Goal: Information Seeking & Learning: Understand process/instructions

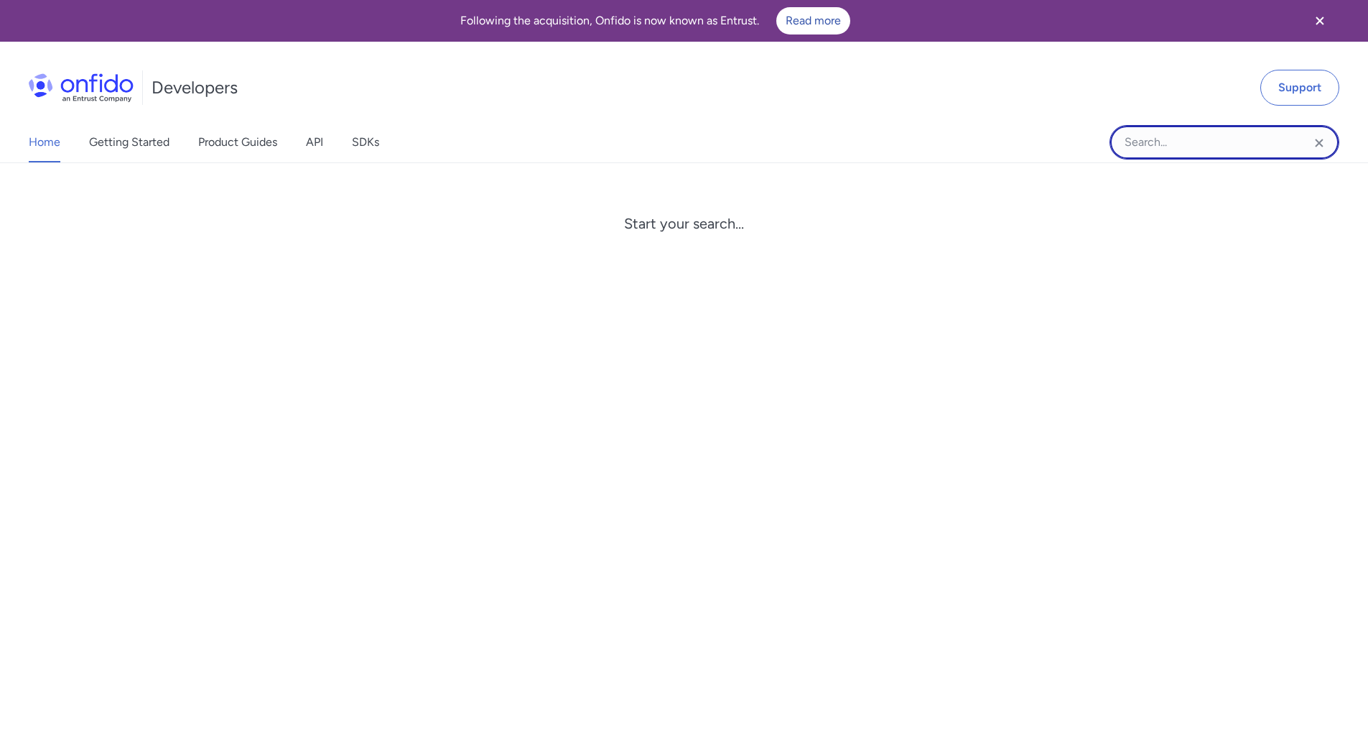
click at [1164, 149] on input "Onfido search input field" at bounding box center [1225, 142] width 230 height 34
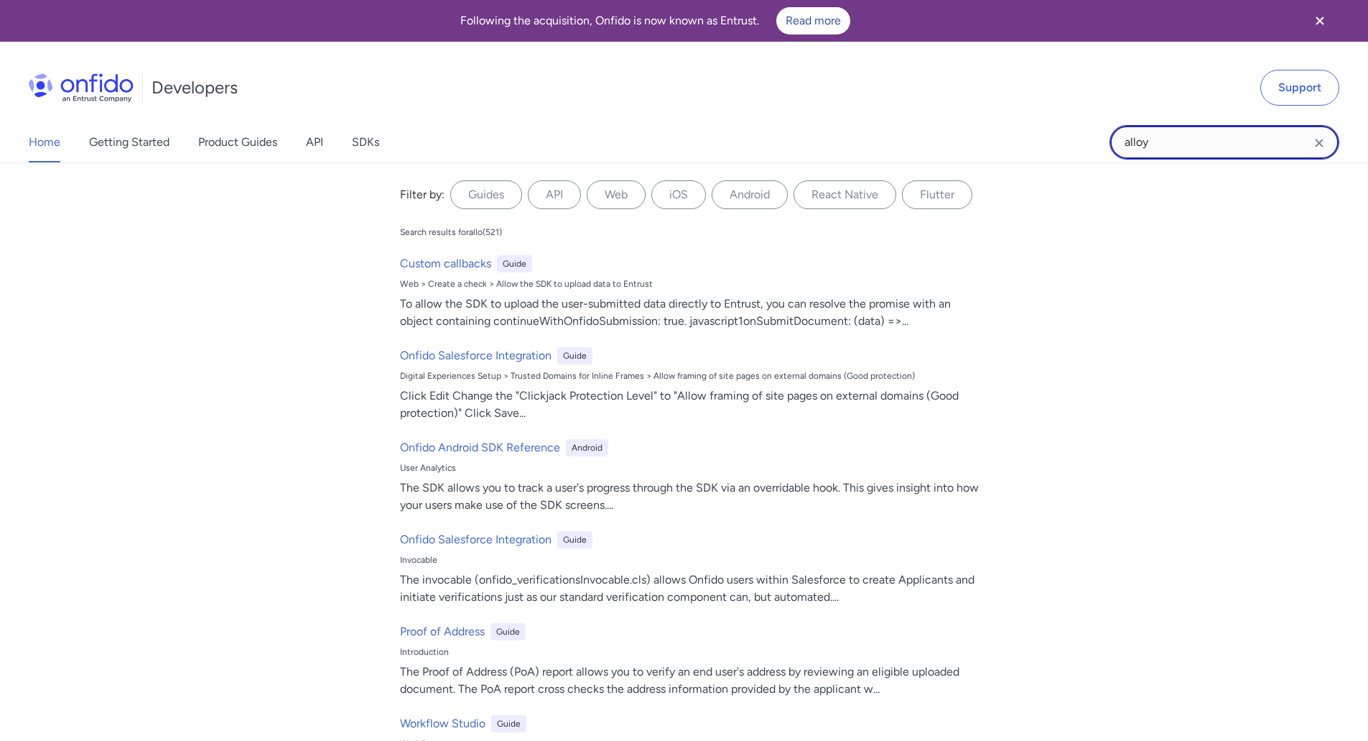
type input "alloy"
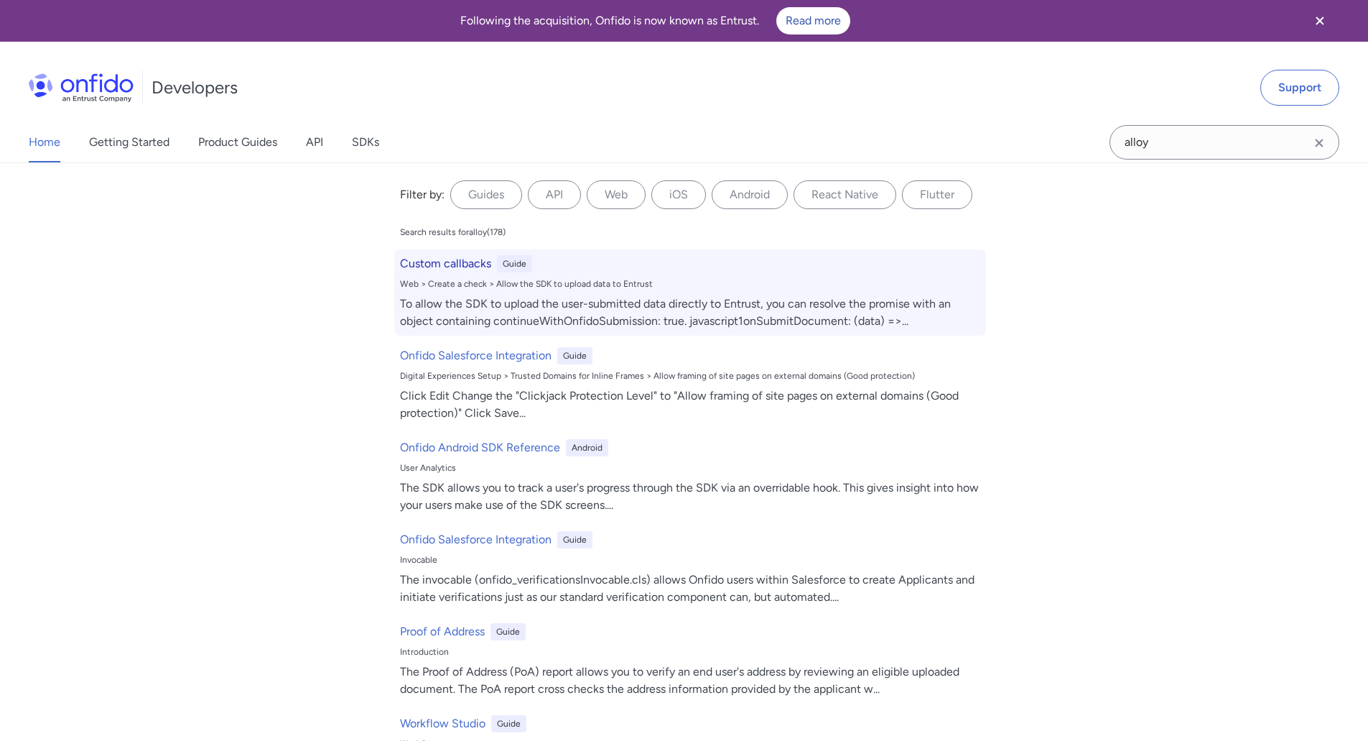
click at [628, 264] on div "Custom callbacks Guide" at bounding box center [690, 263] width 580 height 17
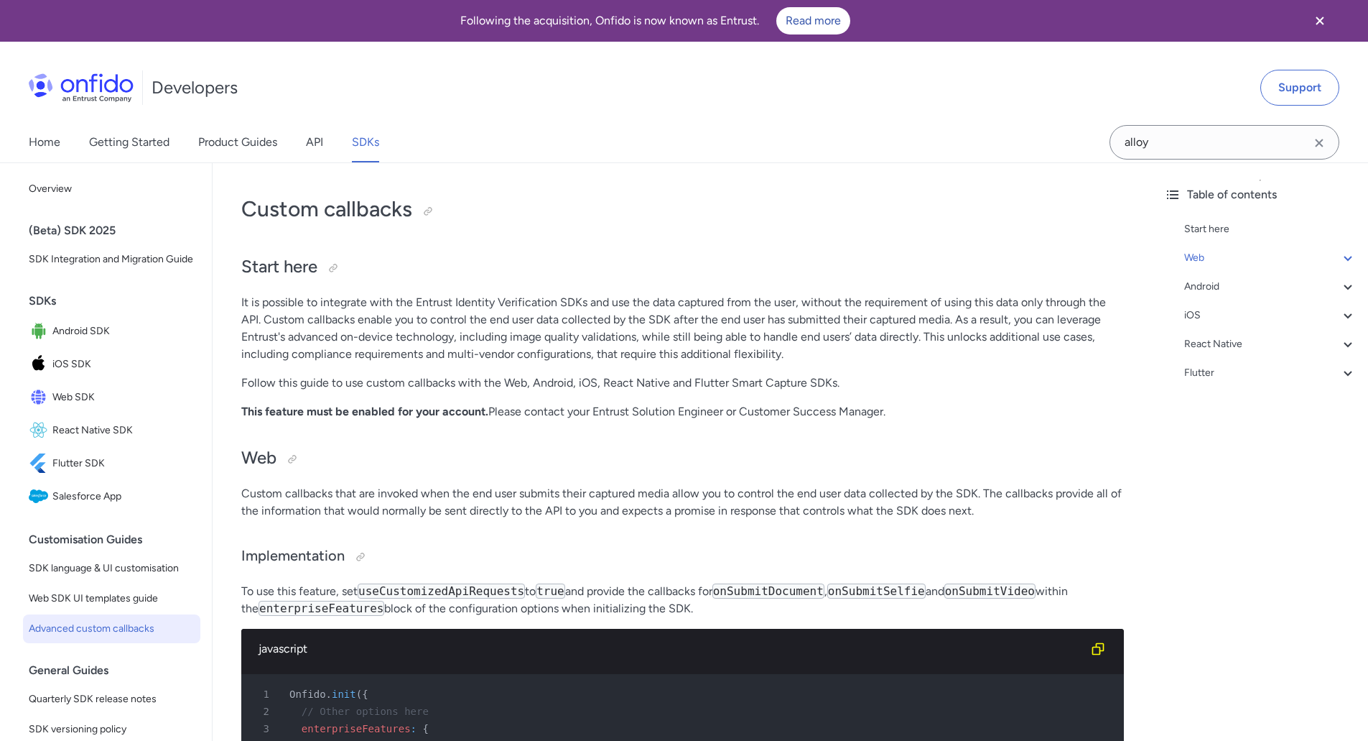
scroll to position [2420, 0]
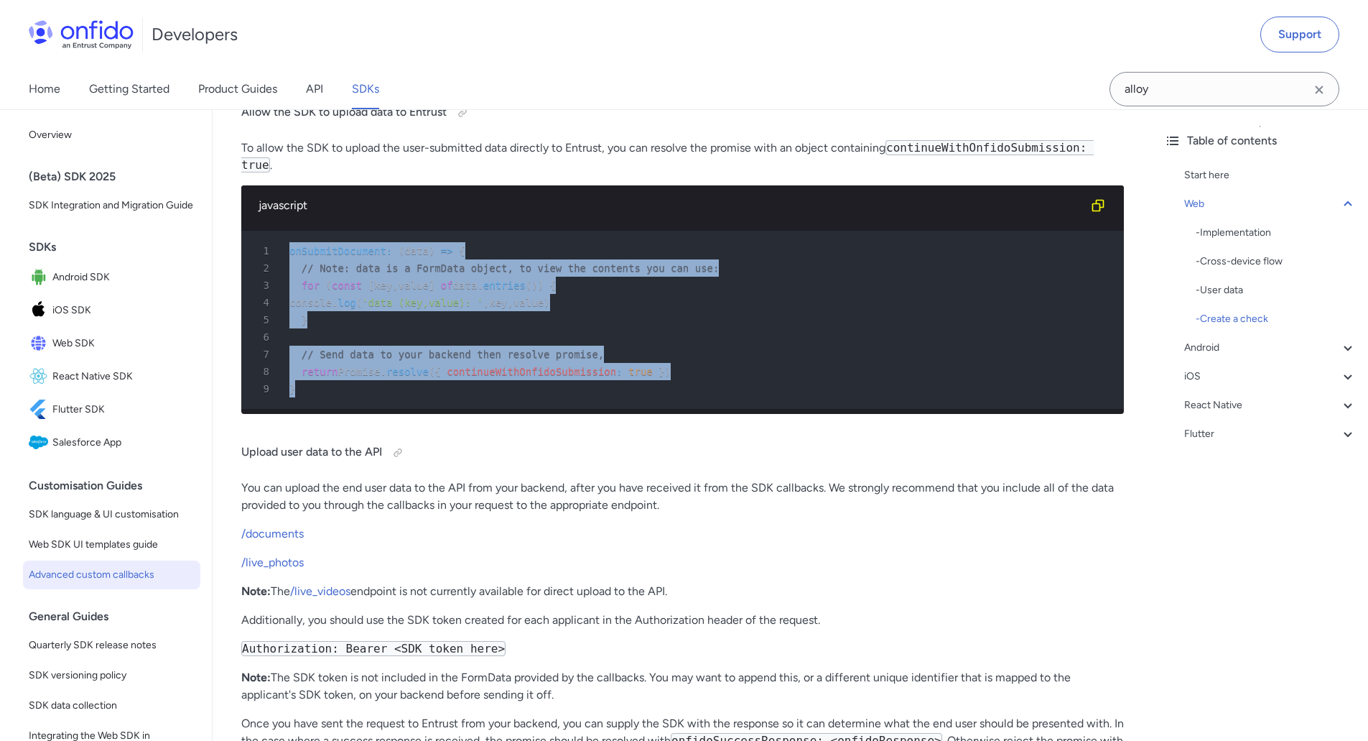
drag, startPoint x: 289, startPoint y: 281, endPoint x: 510, endPoint y: 388, distance: 245.7
click at [549, 409] on pre "1 onSubmitDocument : ( data ) => { 2 // Note: data is a FormData object, to vie…" at bounding box center [682, 320] width 883 height 178
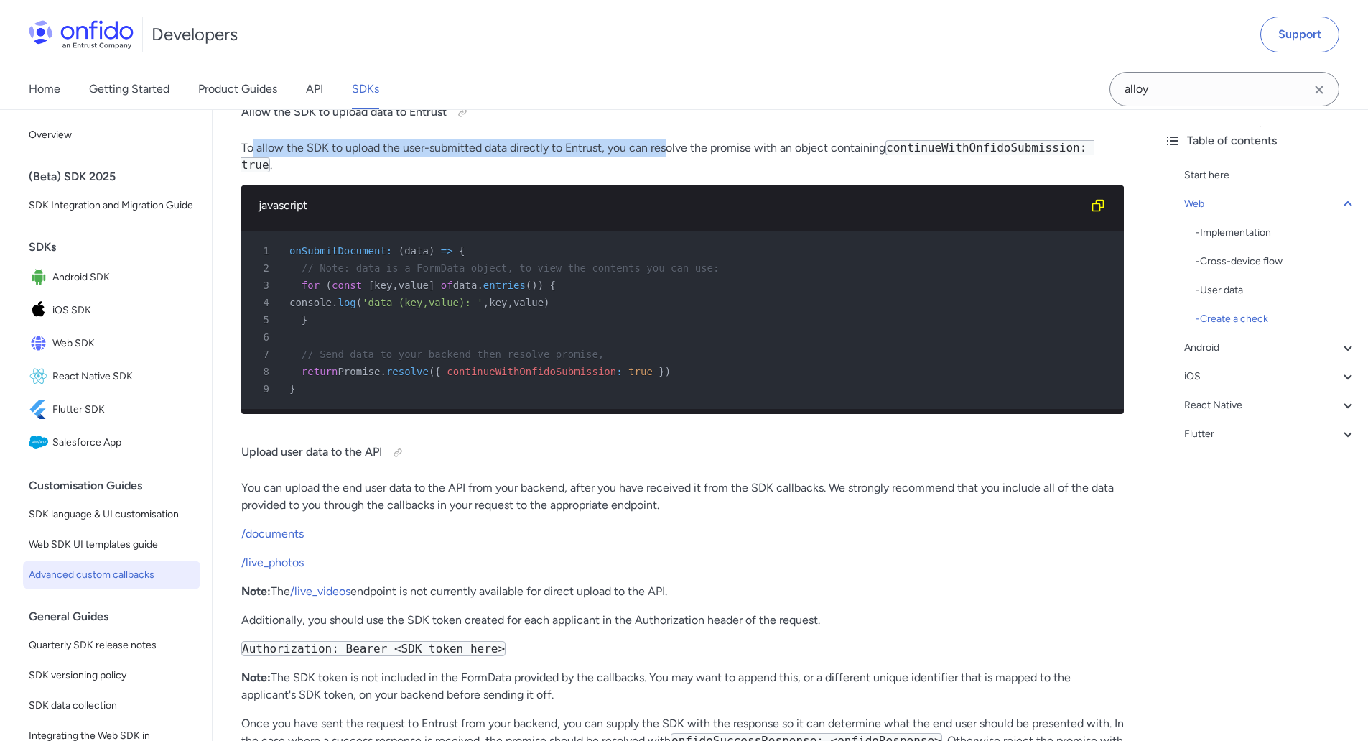
drag, startPoint x: 255, startPoint y: 195, endPoint x: 669, endPoint y: 210, distance: 414.7
click at [669, 174] on p "To allow the SDK to upload the user-submitted data directly to Entrust, you can…" at bounding box center [682, 156] width 883 height 34
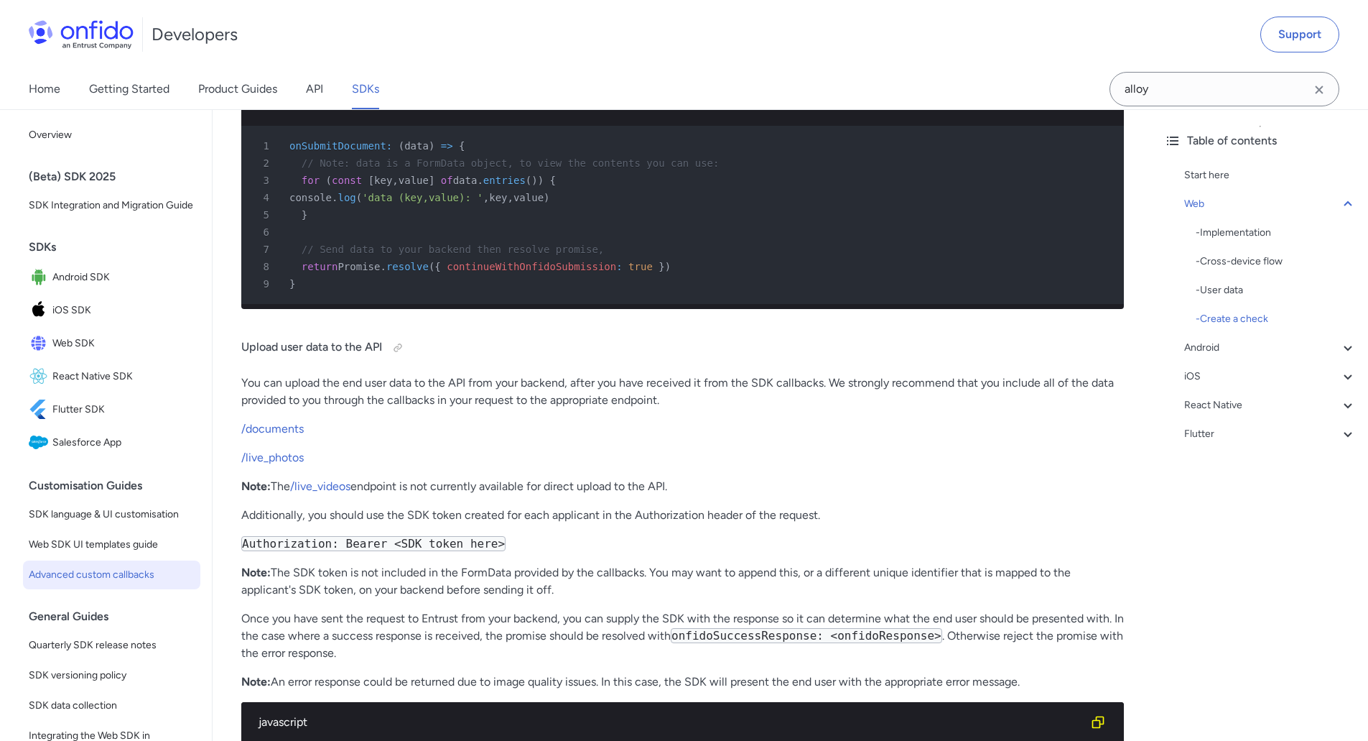
scroll to position [2635, 0]
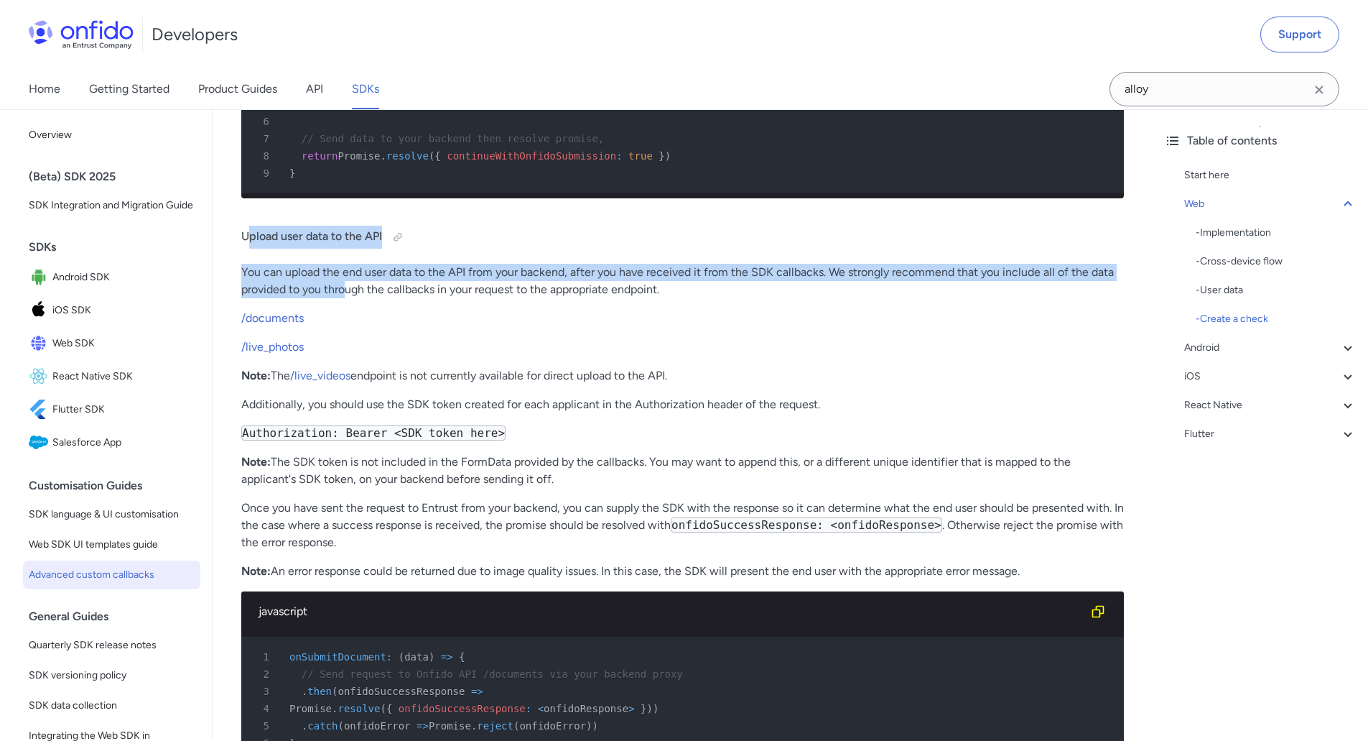
drag, startPoint x: 252, startPoint y: 287, endPoint x: 348, endPoint y: 345, distance: 112.5
click at [325, 298] on p "You can upload the end user data to the API from your backend, after you have r…" at bounding box center [682, 281] width 883 height 34
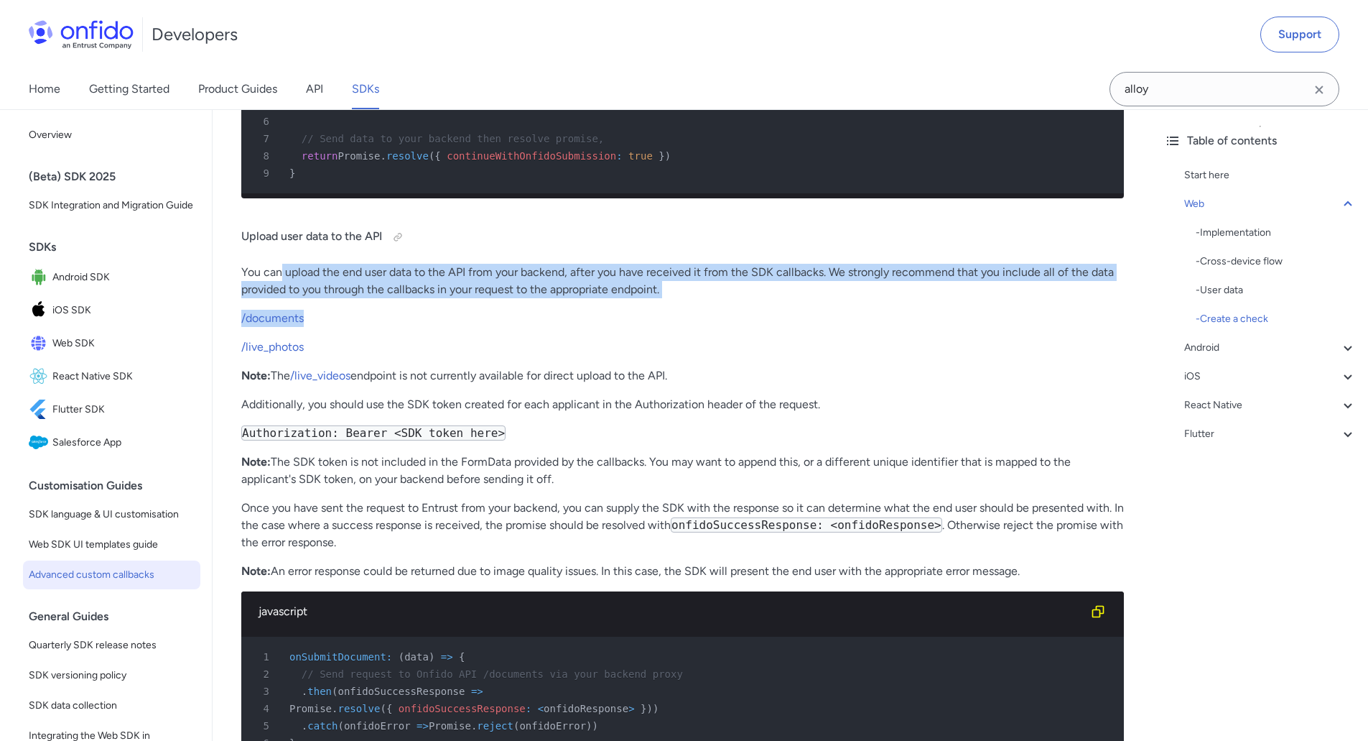
drag, startPoint x: 281, startPoint y: 305, endPoint x: 409, endPoint y: 348, distance: 135.6
click at [407, 298] on p "You can upload the end user data to the API from your backend, after you have r…" at bounding box center [682, 281] width 883 height 34
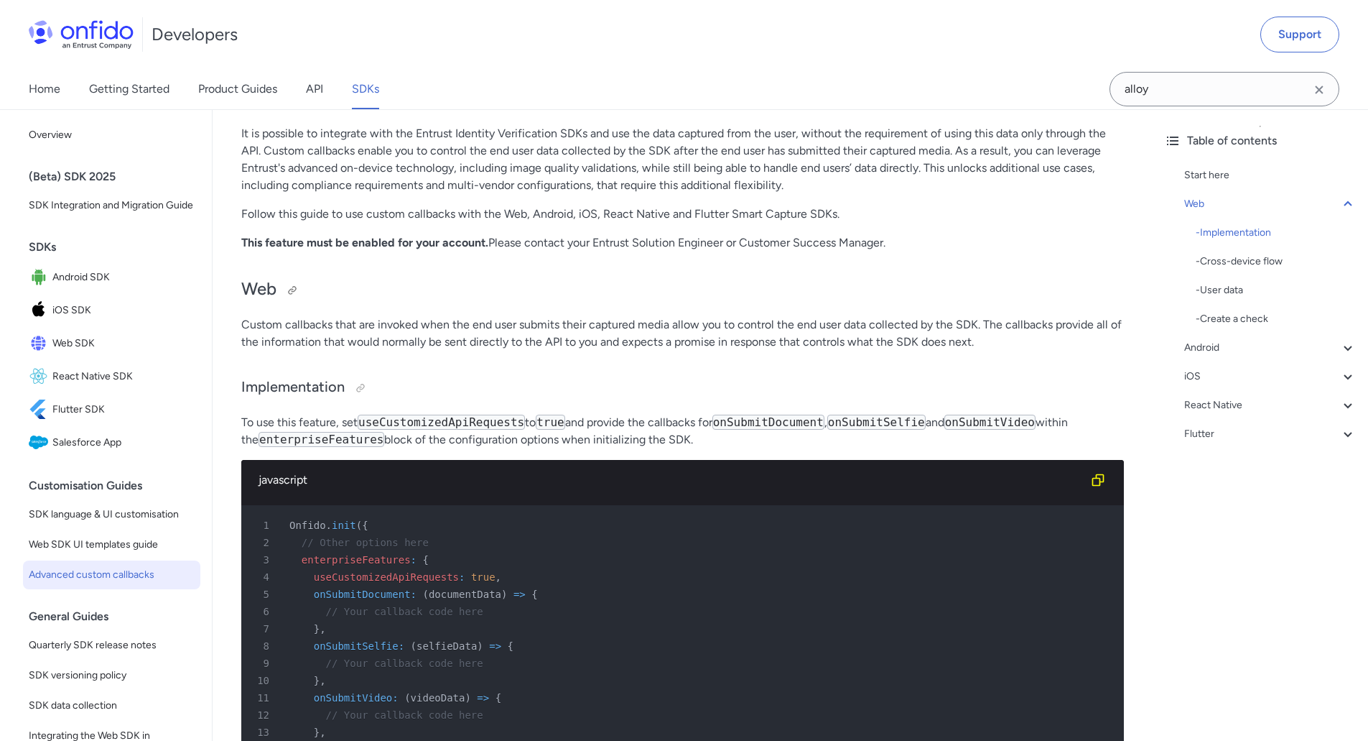
scroll to position [0, 0]
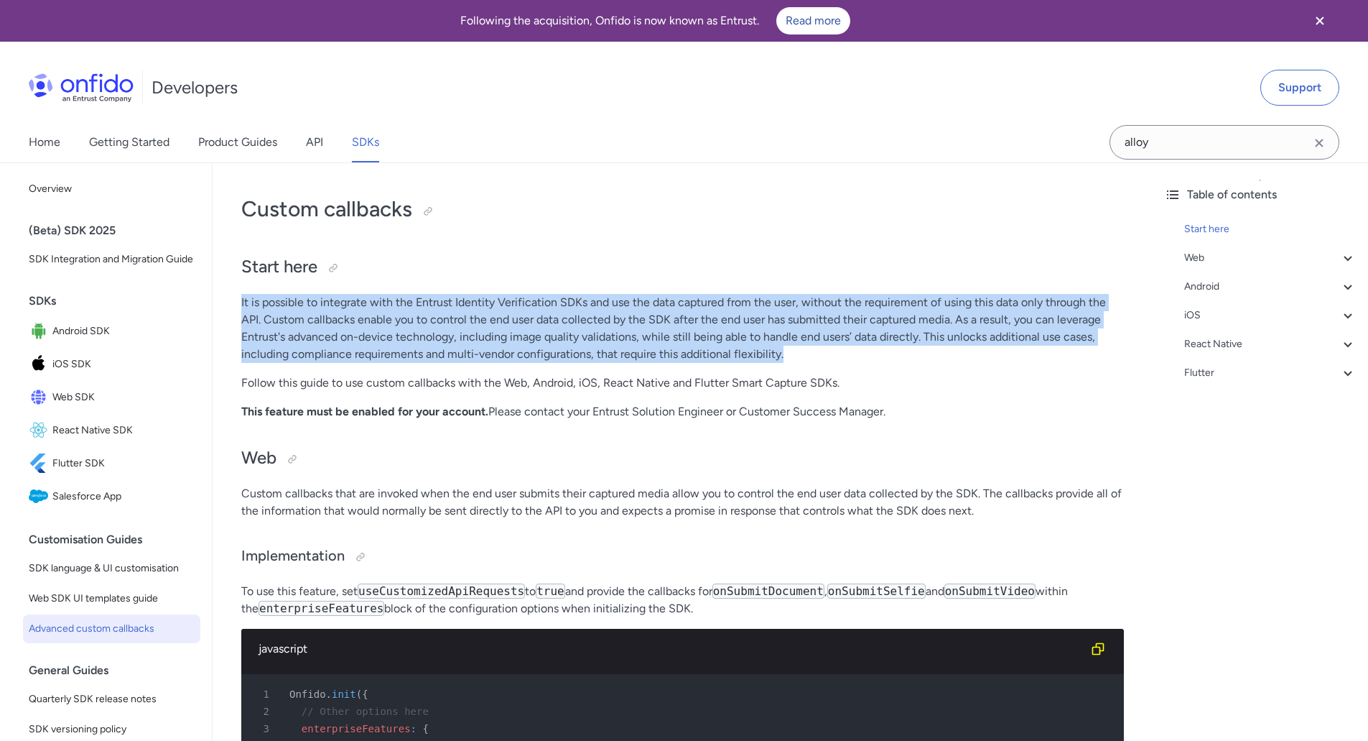
drag, startPoint x: 213, startPoint y: 294, endPoint x: 897, endPoint y: 366, distance: 687.5
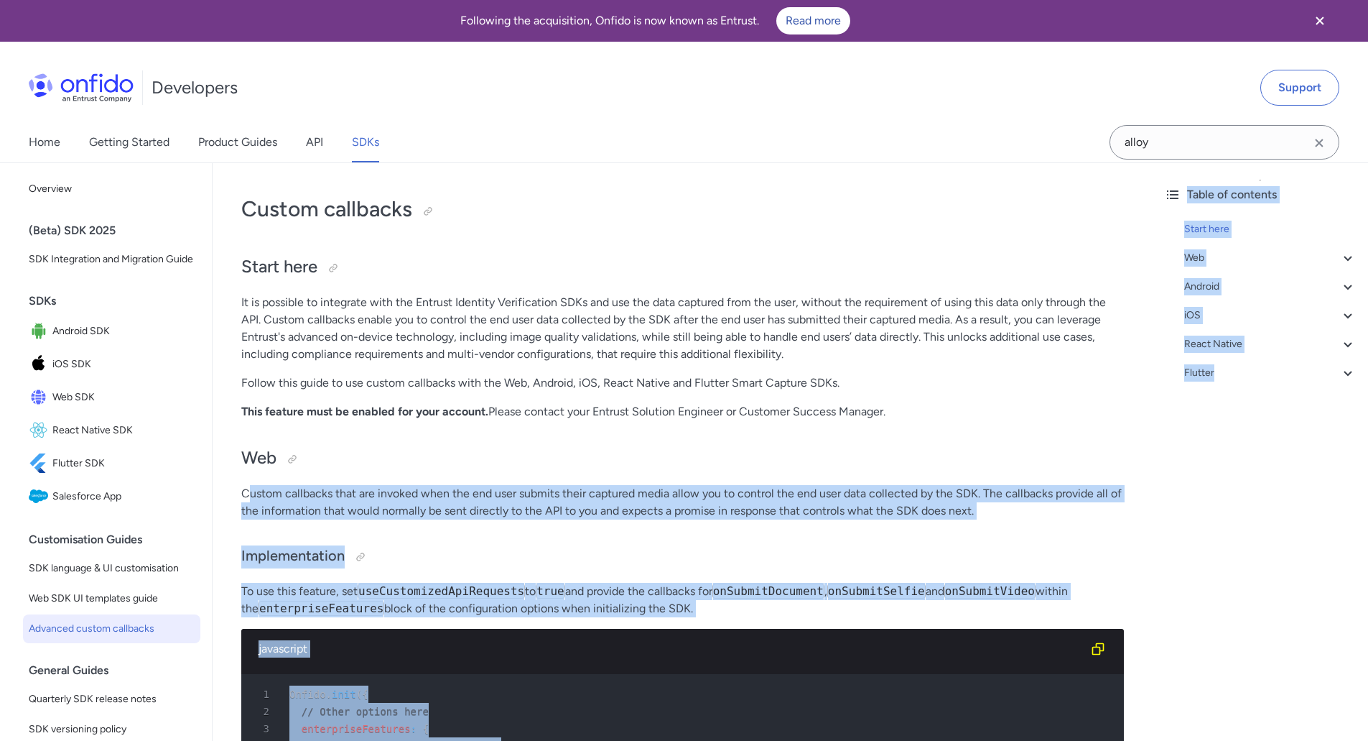
drag, startPoint x: 249, startPoint y: 483, endPoint x: 1167, endPoint y: 516, distance: 918.5
click at [1064, 509] on p "Custom callbacks that are invoked when the end user submits their captured medi…" at bounding box center [682, 502] width 883 height 34
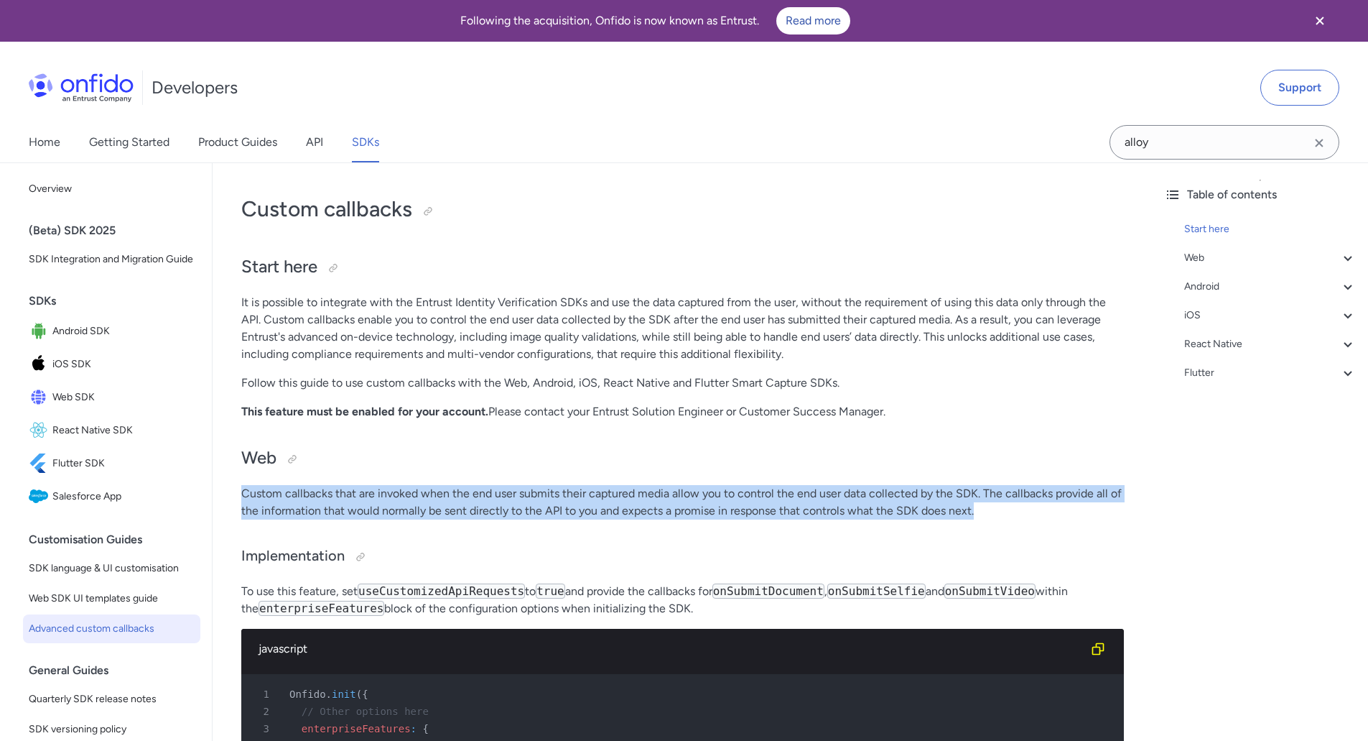
drag, startPoint x: 1074, startPoint y: 514, endPoint x: 279, endPoint y: 151, distance: 873.3
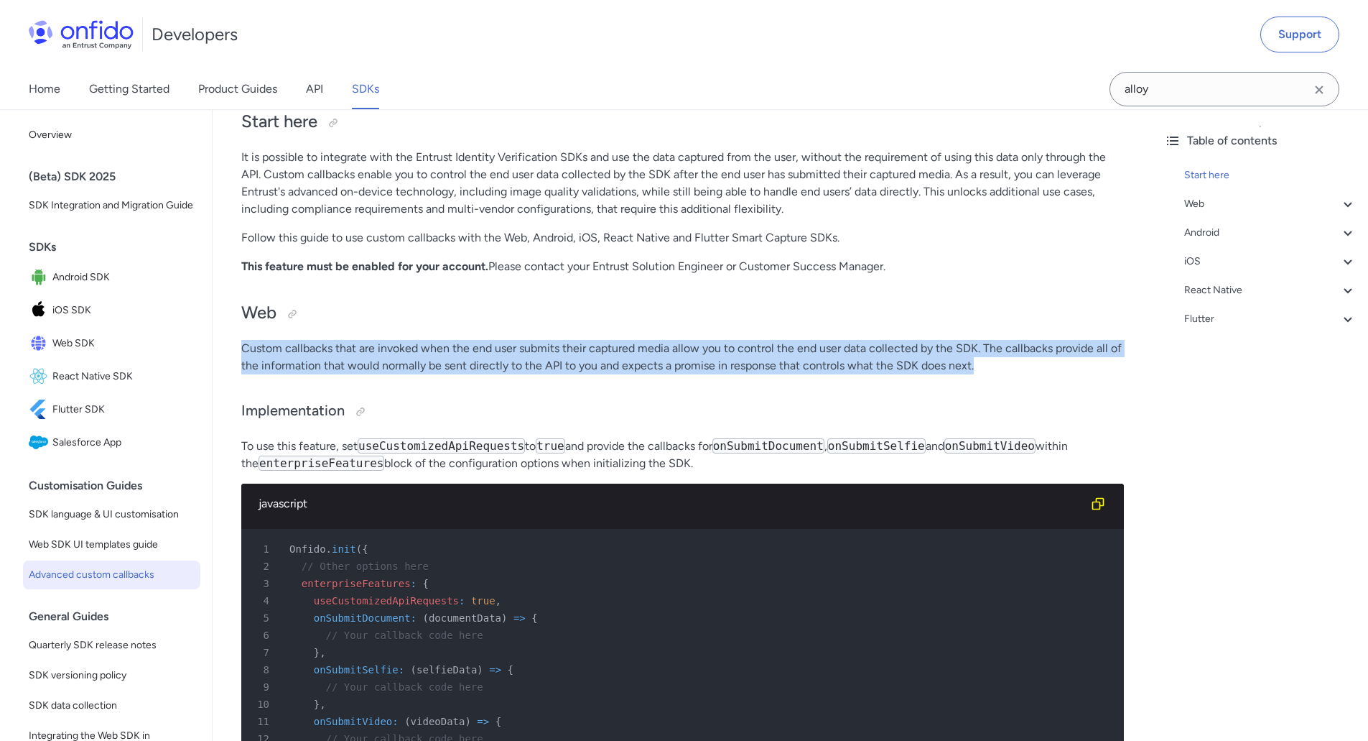
scroll to position [287, 0]
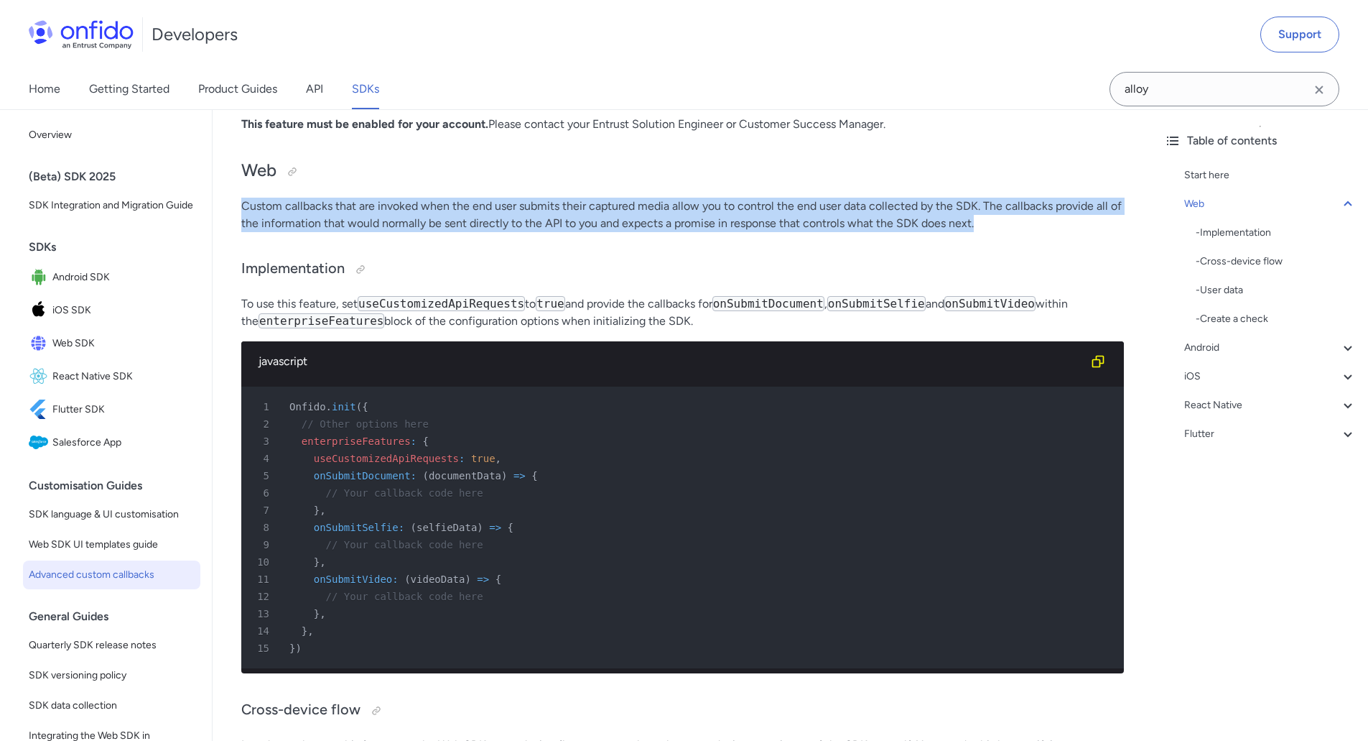
drag, startPoint x: 230, startPoint y: 292, endPoint x: 860, endPoint y: 332, distance: 631.1
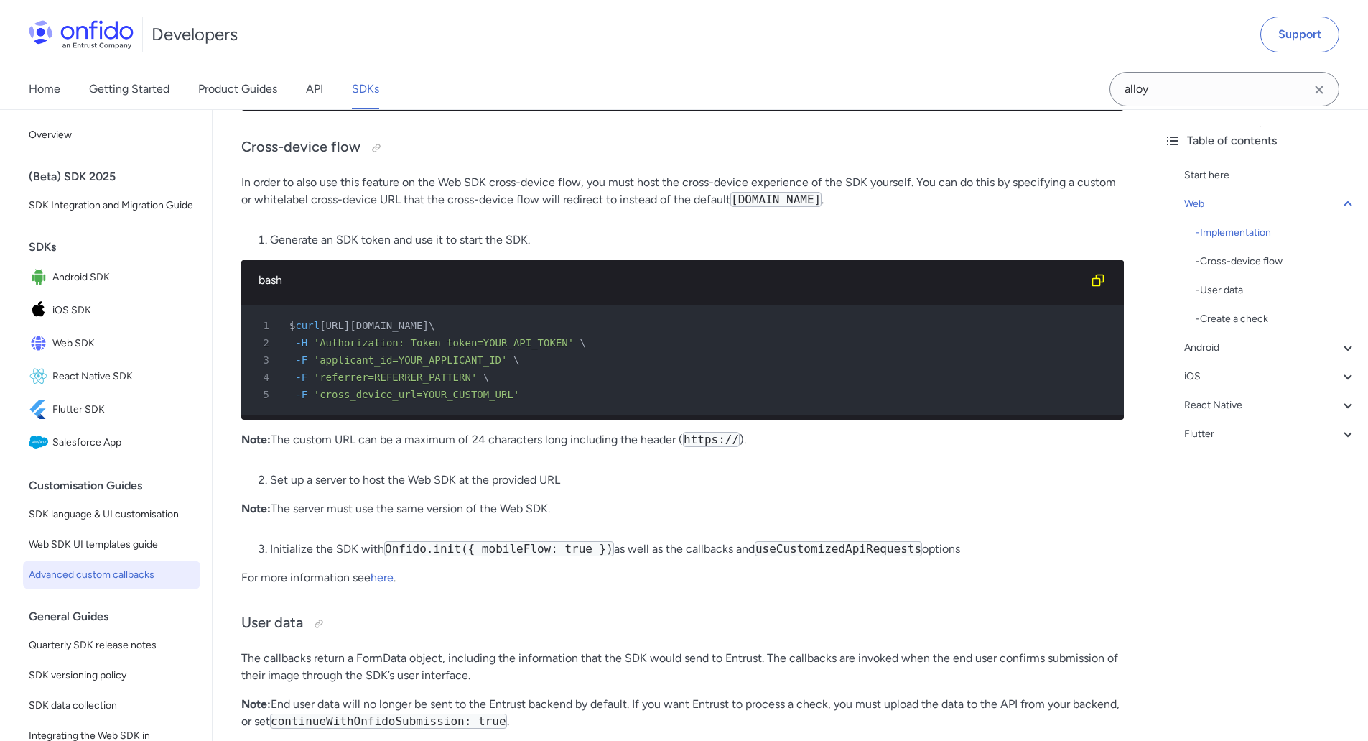
scroll to position [862, 0]
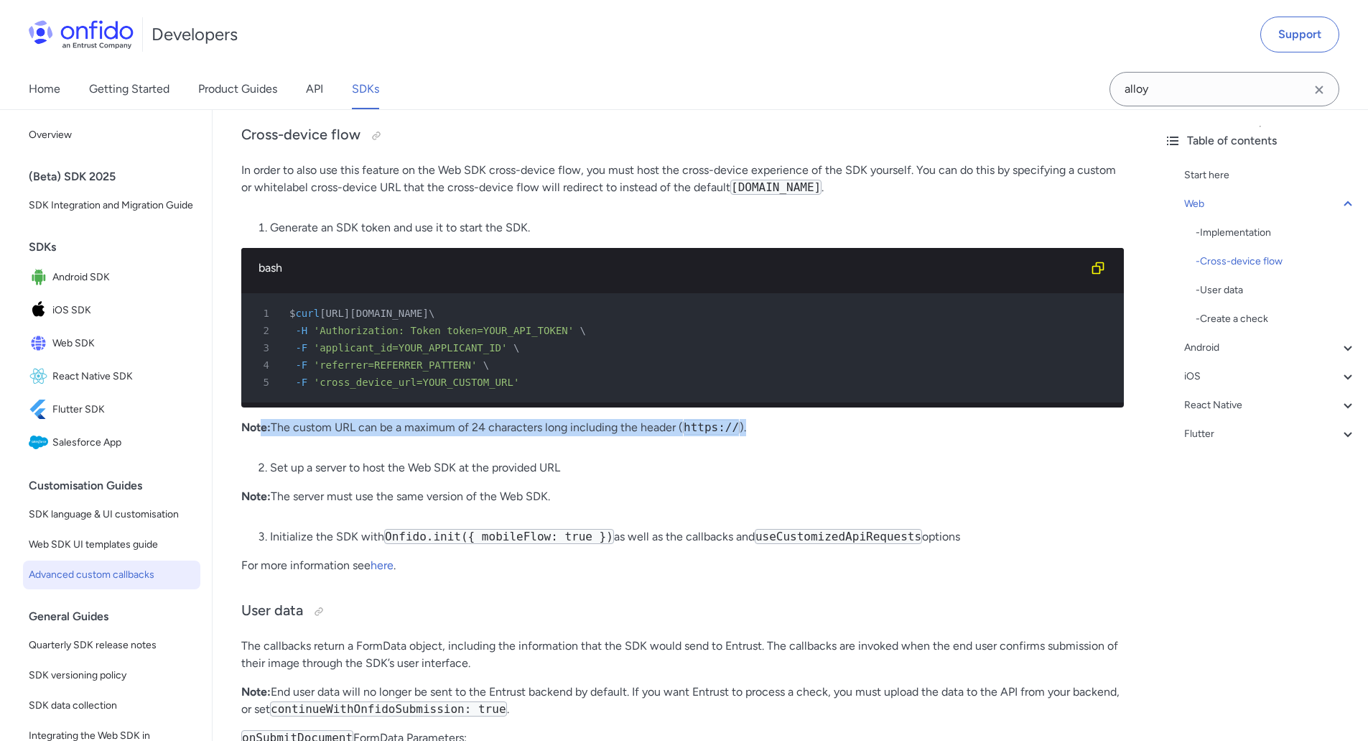
drag, startPoint x: 269, startPoint y: 453, endPoint x: 792, endPoint y: 450, distance: 522.9
click at [792, 436] on p "Note: The custom URL can be a maximum of 24 characters long including the heade…" at bounding box center [682, 427] width 883 height 17
click at [428, 476] on li "Set up a server to host the Web SDK at the provided URL" at bounding box center [697, 467] width 854 height 17
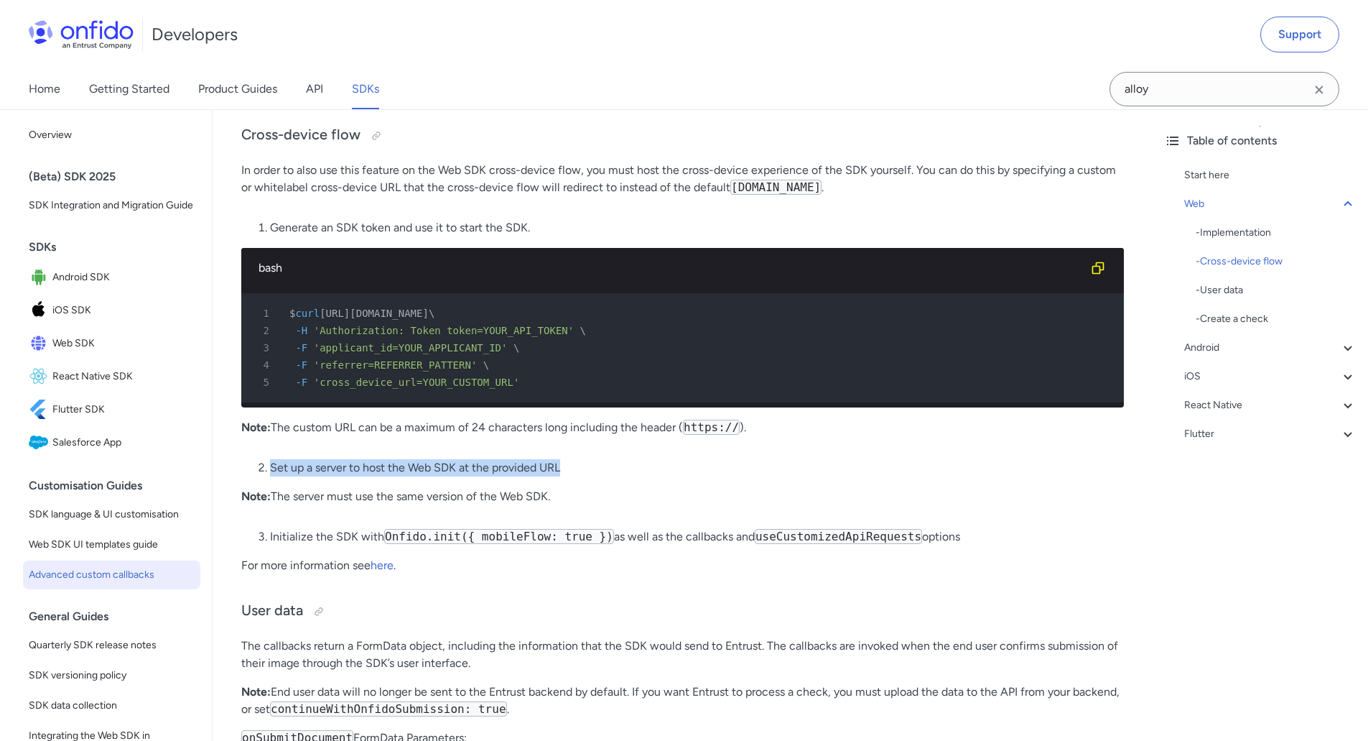
drag, startPoint x: 255, startPoint y: 486, endPoint x: 665, endPoint y: 498, distance: 410.3
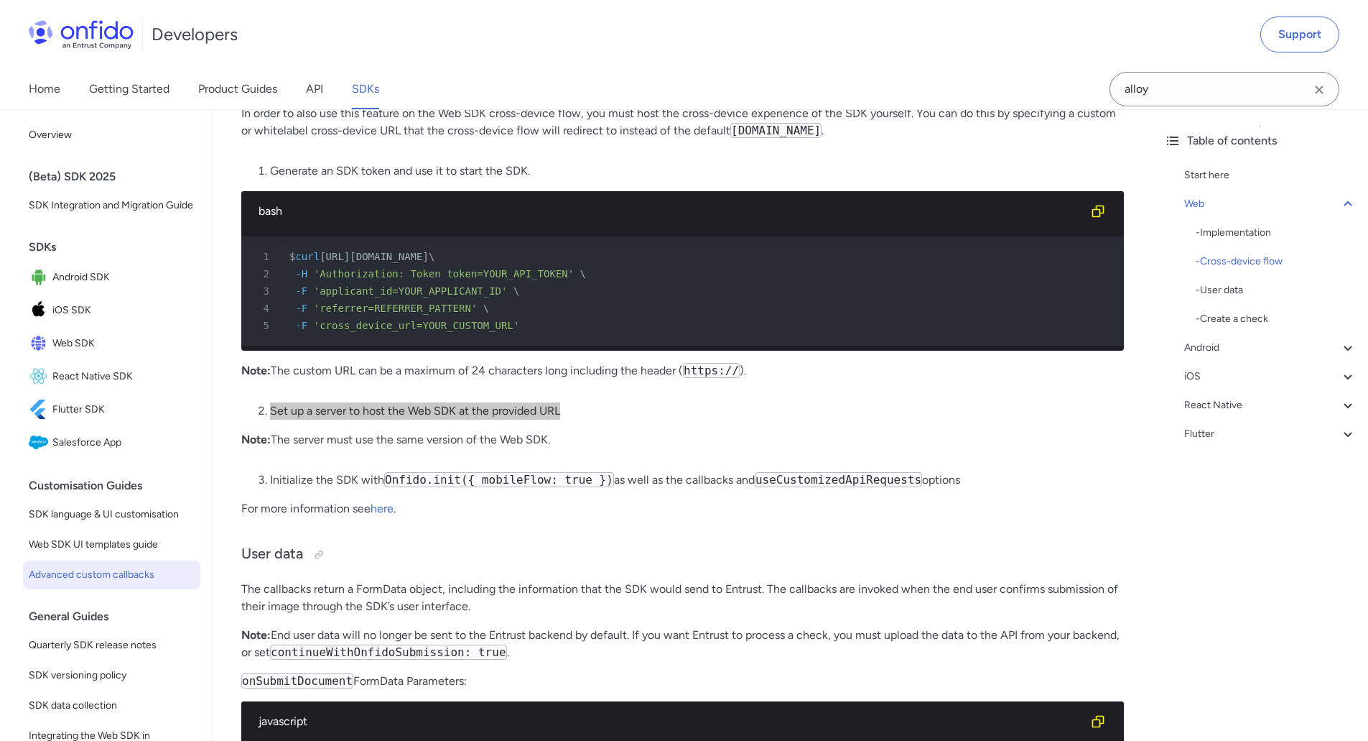
scroll to position [1006, 0]
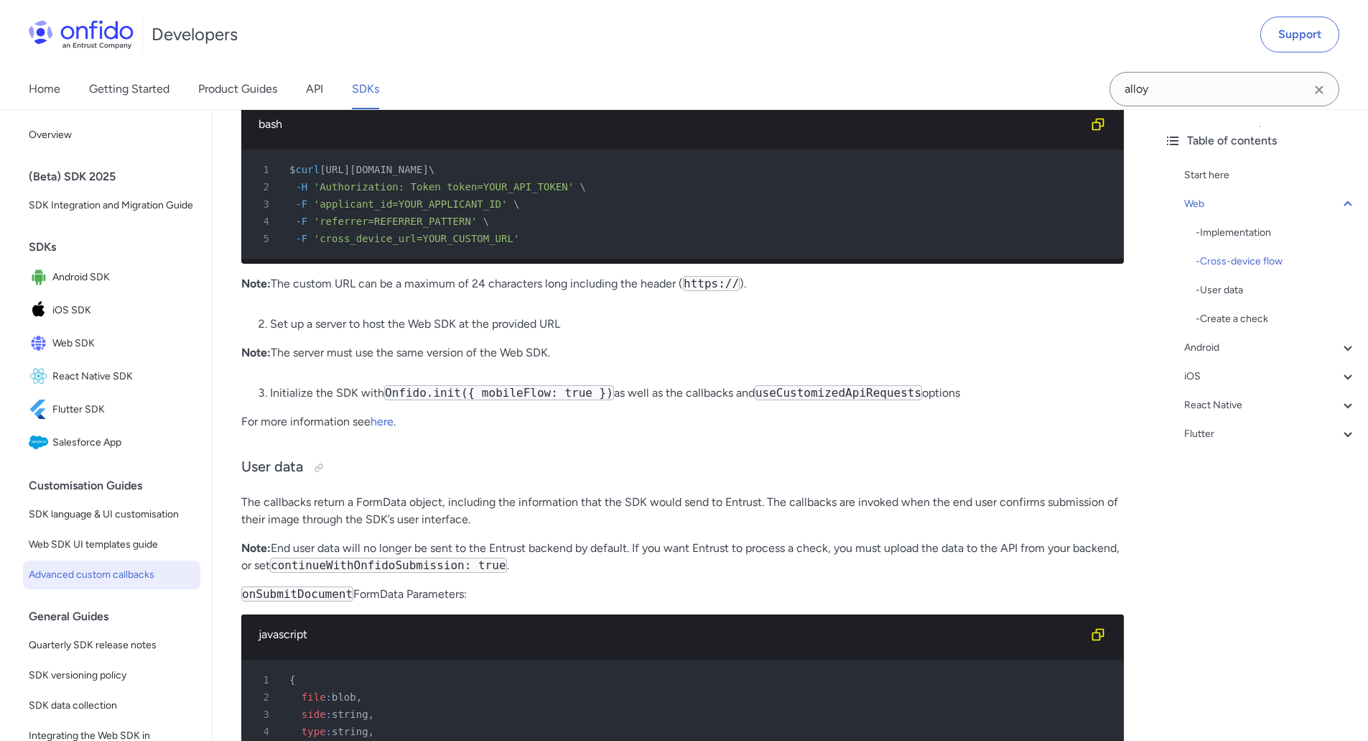
click at [396, 401] on li "Initialize the SDK with Onfido.init({ mobileFlow: true }) as well as the callba…" at bounding box center [697, 392] width 854 height 17
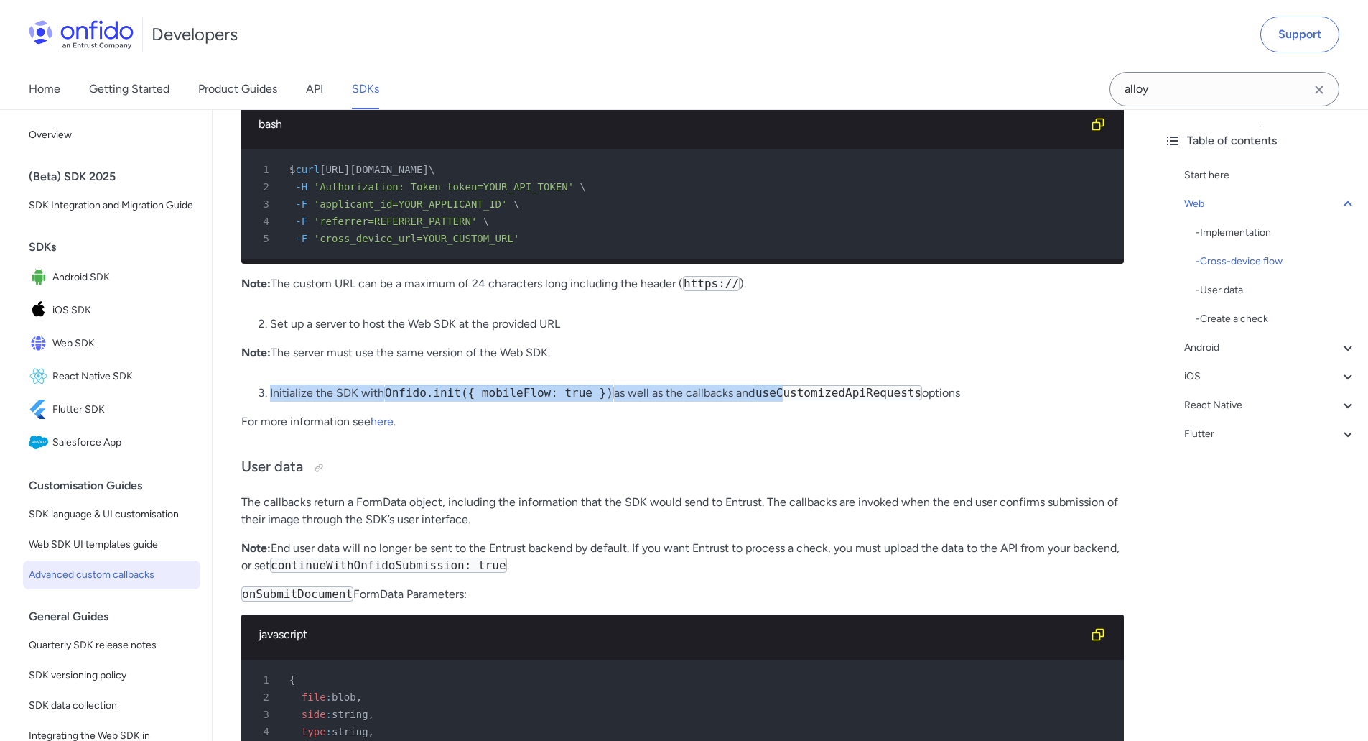
drag, startPoint x: 281, startPoint y: 419, endPoint x: 665, endPoint y: 468, distance: 387.4
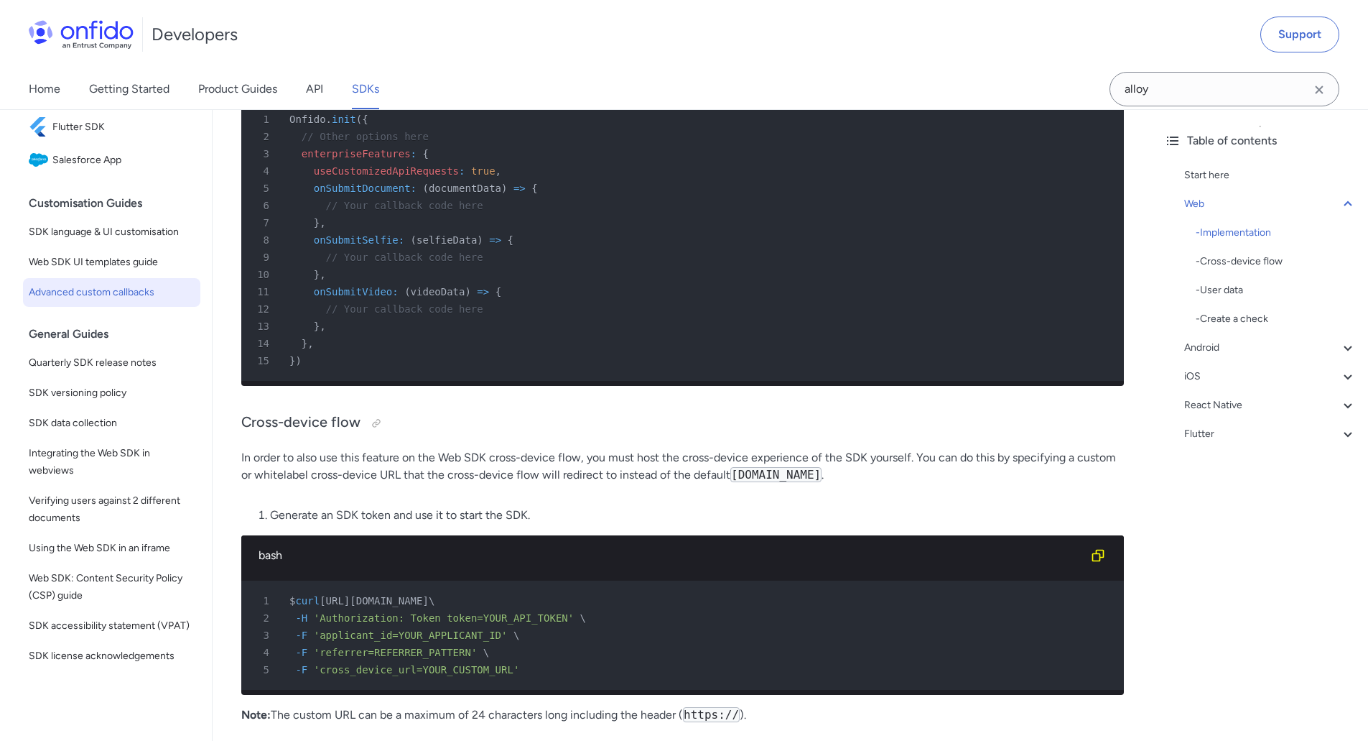
scroll to position [1293, 0]
